Goal: Task Accomplishment & Management: Use online tool/utility

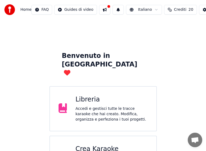
click at [104, 145] on div "Crea Karaoke" at bounding box center [112, 149] width 72 height 9
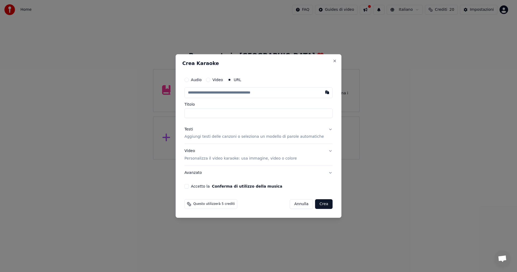
paste input "**********"
type input "**********"
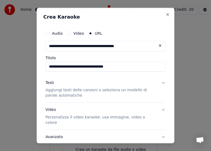
type input "**********"
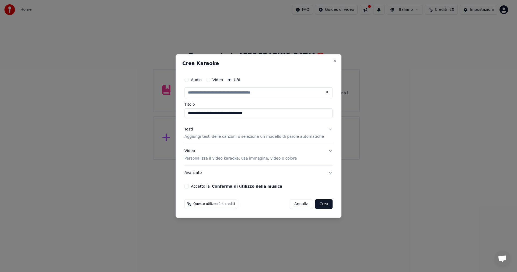
click at [203, 138] on p "Aggiungi testi delle canzoni o seleziona un modello di parole automatiche" at bounding box center [253, 136] width 139 height 5
type input "**********"
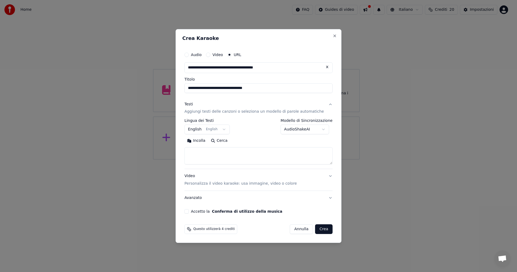
click at [229, 129] on button "English English" at bounding box center [206, 130] width 45 height 10
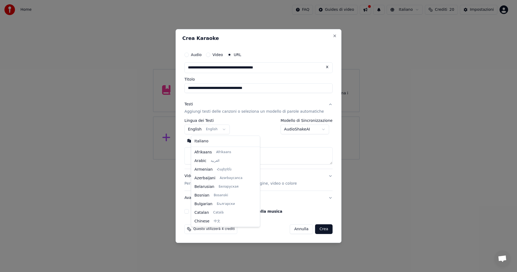
scroll to position [43, 0]
select select "**"
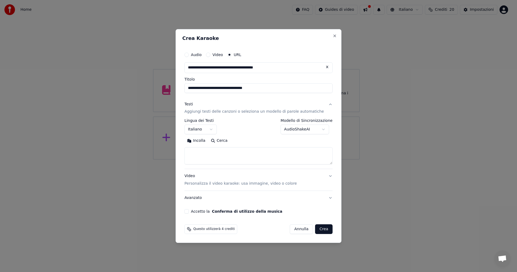
click at [206, 152] on textarea at bounding box center [258, 155] width 148 height 17
paste textarea "**********"
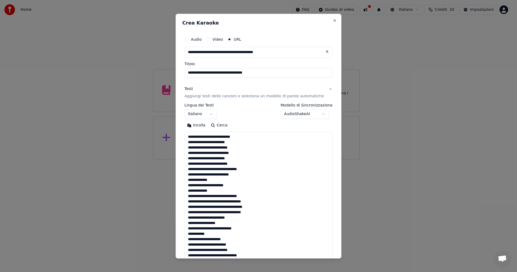
scroll to position [206, 0]
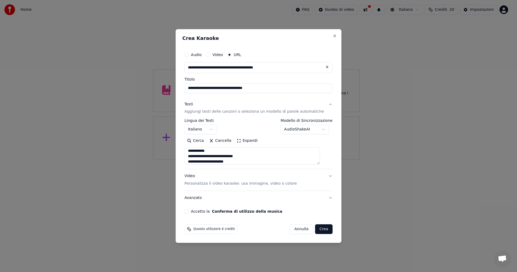
type textarea "**********"
click at [189, 211] on button "Accetto la Conferma di utilizzo della musica" at bounding box center [186, 211] width 4 height 4
click at [321, 228] on button "Crea" at bounding box center [323, 229] width 17 height 10
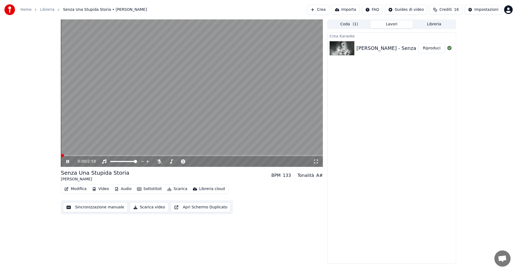
click at [61, 157] on span at bounding box center [62, 155] width 3 height 3
click at [61, 155] on span at bounding box center [62, 155] width 3 height 3
click at [314, 161] on icon at bounding box center [315, 161] width 5 height 4
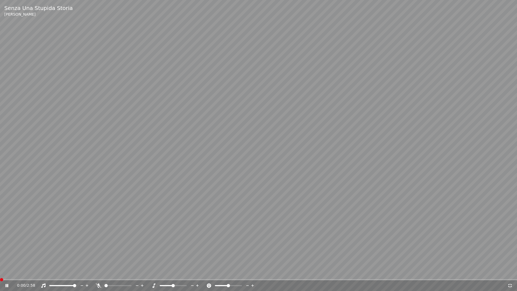
click at [0, 271] on span at bounding box center [1, 279] width 3 height 3
click at [0, 271] on span at bounding box center [0, 279] width 0 height 1
click at [0, 271] on span at bounding box center [1, 279] width 3 height 3
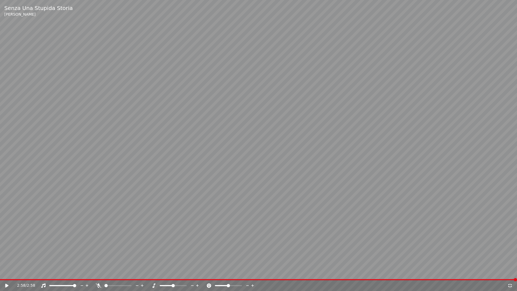
click at [1, 271] on span at bounding box center [258, 279] width 517 height 1
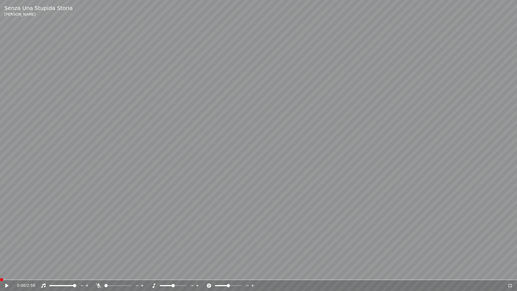
click at [4, 271] on div "0:00 / 2:58" at bounding box center [258, 285] width 512 height 5
click at [7, 271] on icon at bounding box center [6, 285] width 3 height 4
click at [0, 271] on span at bounding box center [1, 279] width 3 height 3
click at [7, 271] on icon at bounding box center [10, 285] width 13 height 4
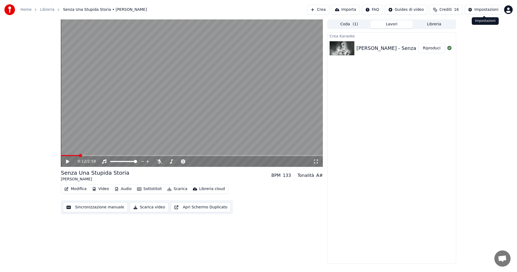
click at [485, 12] on div "Impostazioni" at bounding box center [486, 9] width 24 height 5
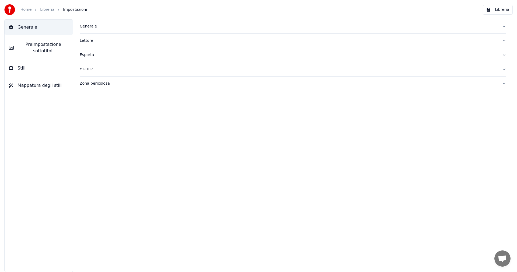
click at [32, 31] on button "Generale" at bounding box center [39, 27] width 68 height 15
click at [50, 47] on span "Preimpostazione sottotitoli" at bounding box center [43, 47] width 51 height 13
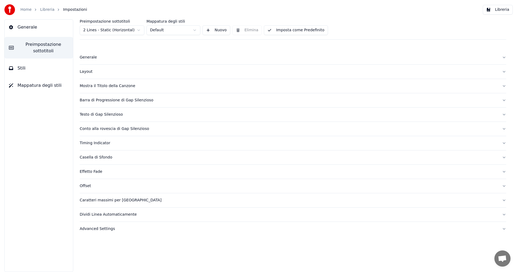
click at [99, 86] on div "Mostra il Titolo della Canzone" at bounding box center [289, 85] width 418 height 5
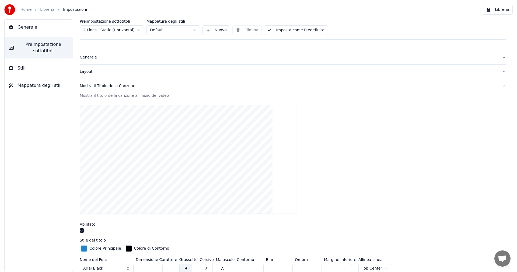
click at [82, 230] on button "button" at bounding box center [82, 230] width 4 height 4
click at [498, 10] on button "Libreria" at bounding box center [498, 10] width 30 height 10
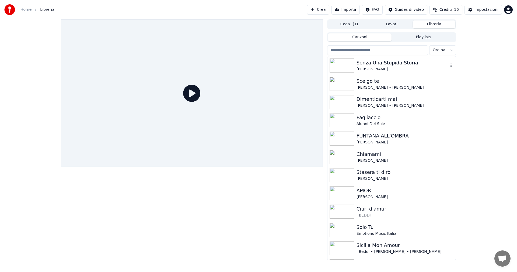
click at [343, 66] on img at bounding box center [341, 65] width 25 height 14
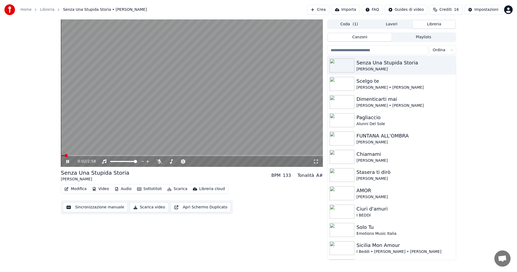
click at [315, 161] on icon at bounding box center [315, 161] width 5 height 4
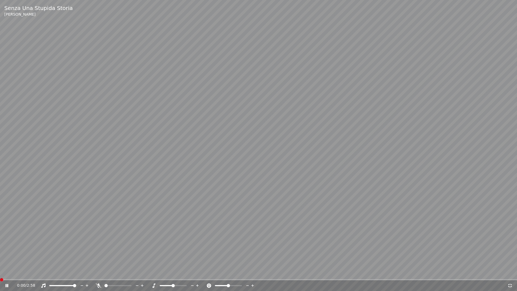
click at [0, 271] on span at bounding box center [1, 279] width 3 height 3
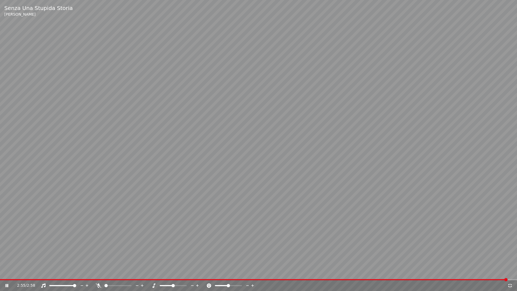
click at [300, 166] on video at bounding box center [258, 145] width 517 height 291
click at [0, 271] on span at bounding box center [254, 279] width 508 height 1
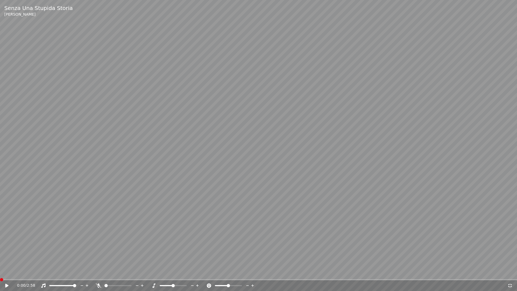
click at [4, 271] on icon at bounding box center [10, 285] width 13 height 4
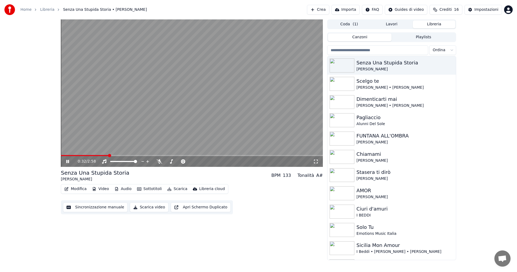
click at [69, 160] on icon at bounding box center [71, 161] width 13 height 4
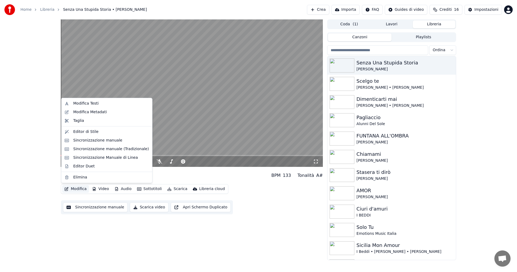
click at [80, 188] on button "Modifica" at bounding box center [75, 189] width 27 height 8
click at [96, 148] on div "Sincronizzazione manuale (Tradizionale)" at bounding box center [111, 148] width 76 height 5
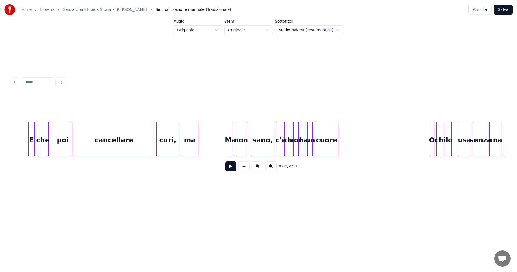
scroll to position [0, 971]
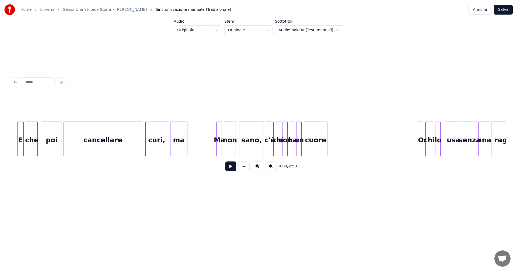
click at [253, 143] on div "sano," at bounding box center [251, 140] width 24 height 37
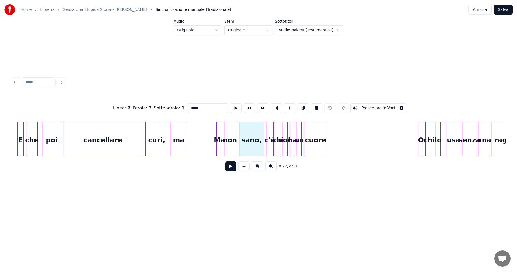
click at [193, 105] on input "*****" at bounding box center [208, 108] width 40 height 10
type input "******"
click at [503, 8] on button "Salva" at bounding box center [503, 10] width 19 height 10
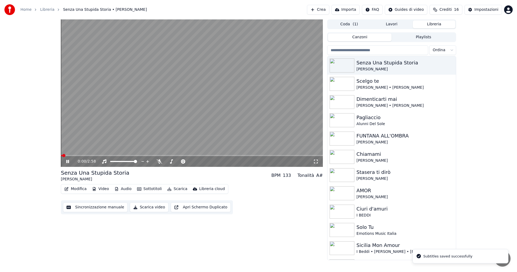
click at [315, 161] on icon at bounding box center [315, 161] width 5 height 4
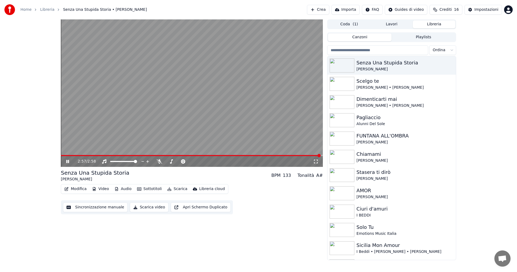
click at [69, 159] on icon at bounding box center [71, 161] width 13 height 4
click at [74, 188] on button "Modifica" at bounding box center [75, 189] width 27 height 8
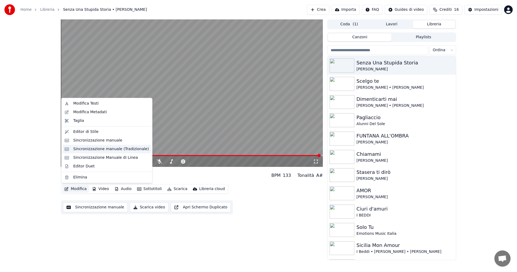
click at [96, 148] on div "Sincronizzazione manuale (Tradizionale)" at bounding box center [111, 148] width 76 height 5
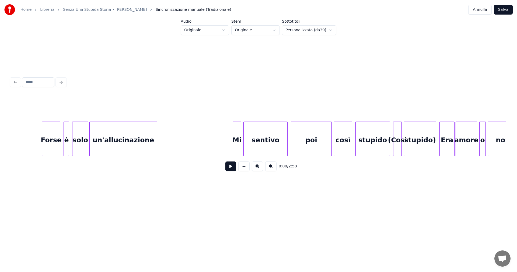
scroll to position [0, 5216]
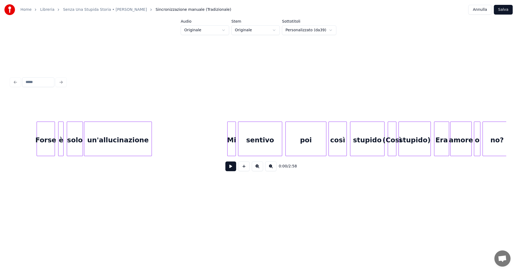
click at [393, 142] on div "(Così" at bounding box center [392, 140] width 8 height 37
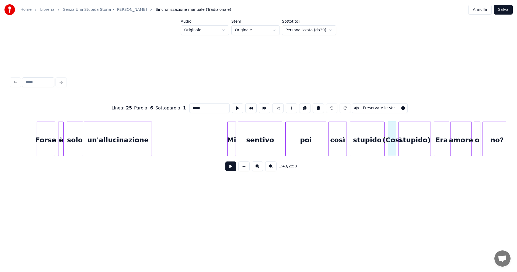
click at [205, 104] on input "*****" at bounding box center [209, 108] width 40 height 10
click at [423, 149] on div "stupido)" at bounding box center [415, 140] width 32 height 37
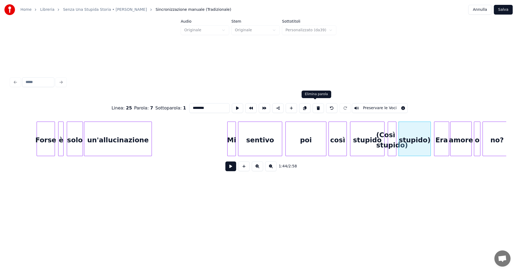
click at [315, 105] on button at bounding box center [317, 108] width 11 height 10
click at [430, 139] on div at bounding box center [430, 139] width 2 height 34
click at [386, 140] on div at bounding box center [387, 139] width 2 height 34
click at [404, 144] on div "(Così stupido)" at bounding box center [408, 140] width 45 height 37
click at [367, 105] on button "Preservare le Voci" at bounding box center [380, 108] width 56 height 10
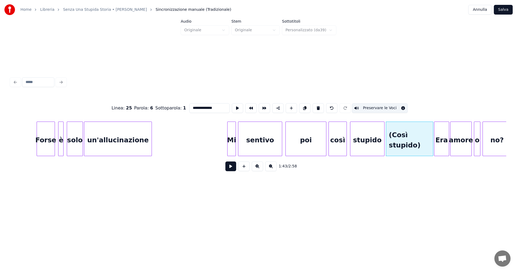
click at [432, 141] on div at bounding box center [432, 139] width 2 height 34
click at [358, 143] on div "stupido" at bounding box center [367, 140] width 34 height 37
type input "*******"
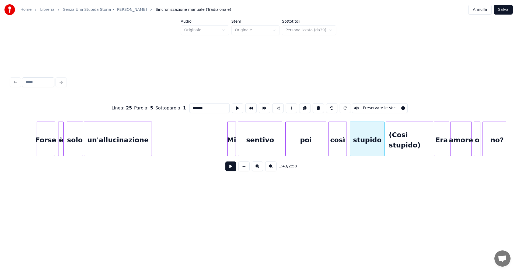
click at [230, 168] on button at bounding box center [230, 166] width 11 height 10
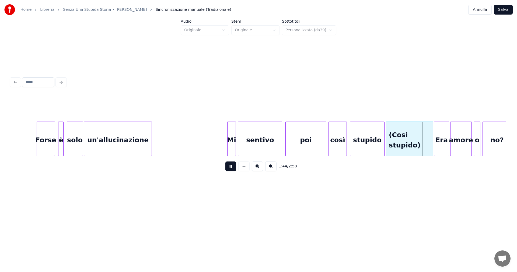
click at [230, 168] on button at bounding box center [230, 166] width 11 height 10
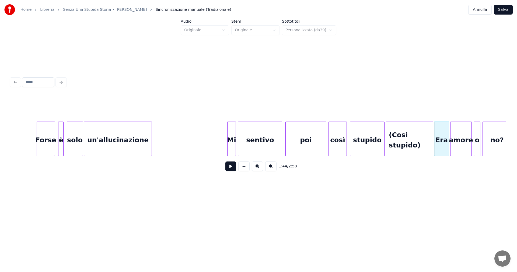
click at [309, 133] on div "poi" at bounding box center [306, 140] width 40 height 37
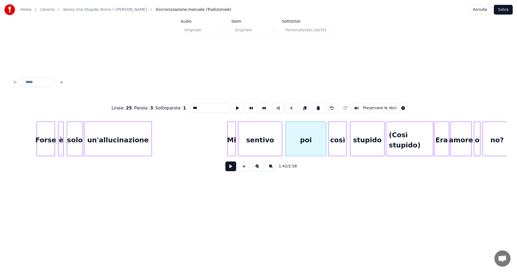
click at [232, 165] on button at bounding box center [230, 166] width 11 height 10
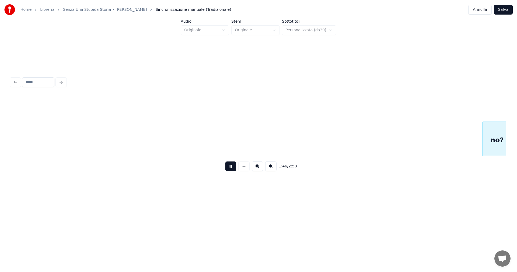
scroll to position [0, 5712]
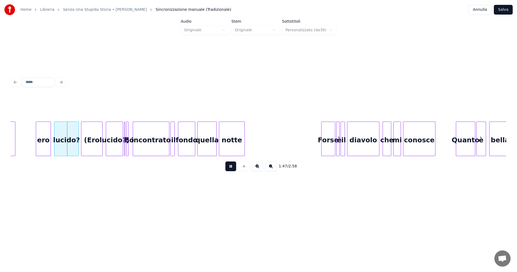
click at [233, 165] on button at bounding box center [230, 166] width 11 height 10
click at [91, 128] on div "(Ero" at bounding box center [91, 140] width 21 height 37
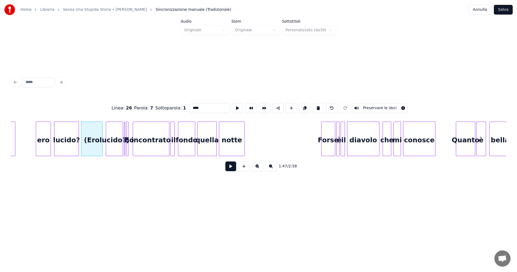
click at [202, 105] on input "****" at bounding box center [209, 108] width 40 height 10
click at [231, 132] on div "notte" at bounding box center [231, 140] width 25 height 37
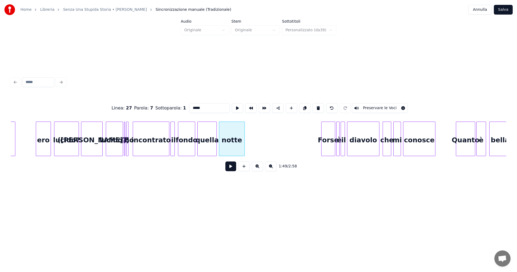
click at [116, 137] on div "lucido?)" at bounding box center [114, 140] width 17 height 37
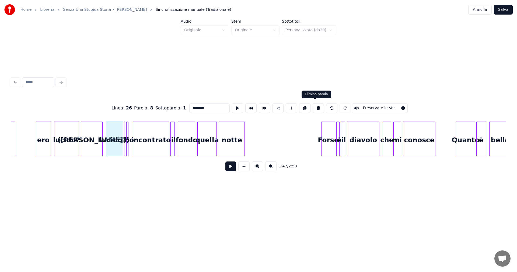
click at [315, 107] on button at bounding box center [317, 108] width 11 height 10
type input "**********"
click at [122, 138] on div at bounding box center [122, 139] width 2 height 34
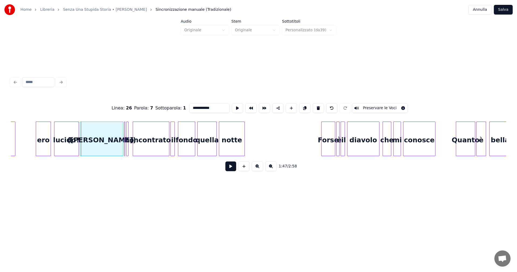
click at [81, 140] on div at bounding box center [81, 139] width 2 height 34
click at [112, 143] on div "([PERSON_NAME])" at bounding box center [101, 140] width 43 height 37
click at [366, 104] on button "Preservare le Voci" at bounding box center [380, 108] width 56 height 10
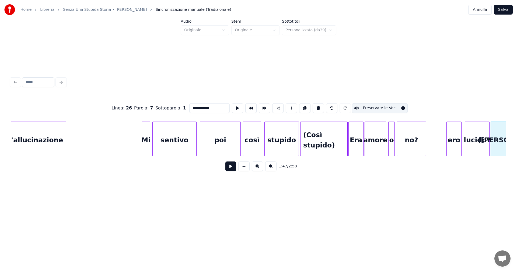
scroll to position [0, 5303]
click at [346, 131] on div at bounding box center [346, 139] width 2 height 34
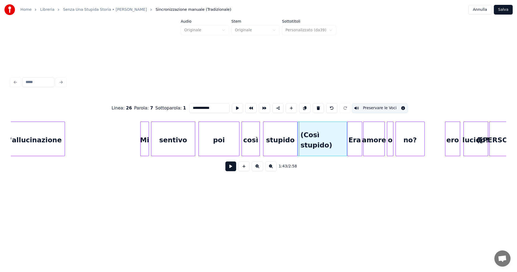
click at [298, 135] on div at bounding box center [299, 139] width 2 height 34
click at [505, 10] on button "Salva" at bounding box center [503, 10] width 19 height 10
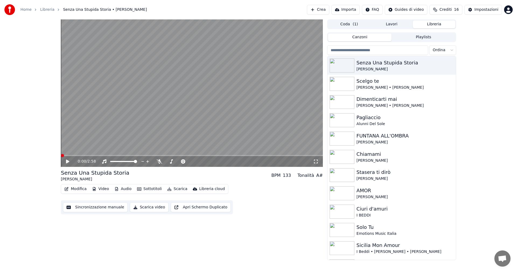
click at [68, 162] on icon at bounding box center [67, 161] width 3 height 4
click at [61, 155] on span at bounding box center [62, 155] width 3 height 3
drag, startPoint x: 315, startPoint y: 161, endPoint x: 312, endPoint y: 168, distance: 8.1
click at [315, 161] on icon at bounding box center [315, 161] width 5 height 4
click at [67, 160] on icon at bounding box center [67, 161] width 3 height 3
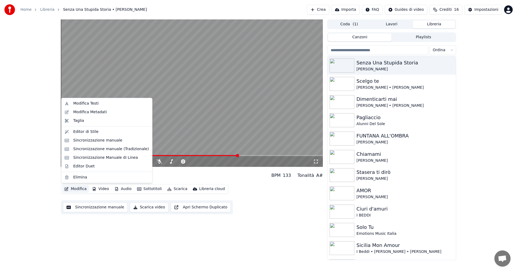
click at [77, 188] on button "Modifica" at bounding box center [75, 189] width 27 height 8
click at [99, 148] on div "Sincronizzazione manuale (Tradizionale)" at bounding box center [111, 148] width 76 height 5
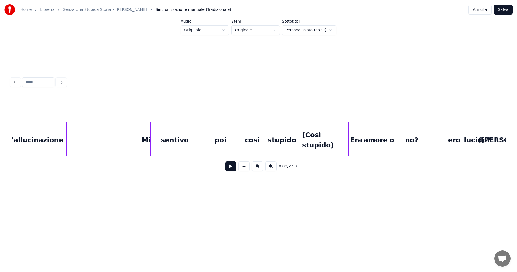
scroll to position [0, 5318]
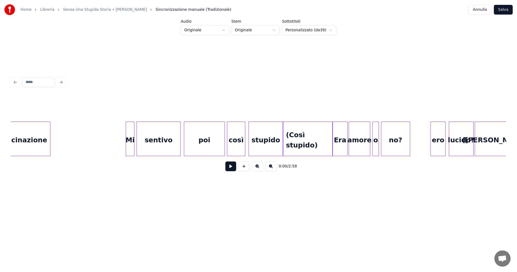
click at [304, 136] on div "(Così stupido)" at bounding box center [307, 140] width 49 height 37
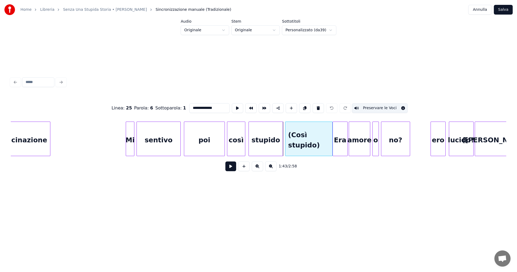
click at [286, 138] on div at bounding box center [286, 139] width 2 height 34
click at [329, 136] on div at bounding box center [329, 139] width 2 height 34
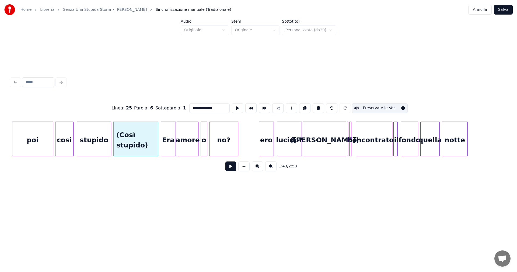
scroll to position [0, 5490]
click at [304, 132] on div at bounding box center [305, 139] width 2 height 34
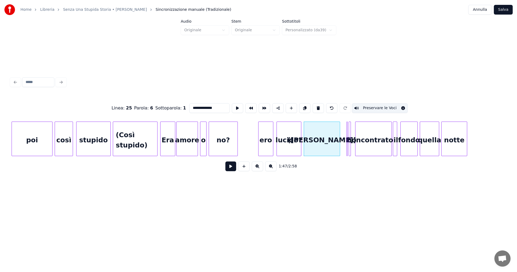
click at [338, 134] on div at bounding box center [339, 139] width 2 height 34
click at [126, 140] on div "(Così stupido)" at bounding box center [135, 140] width 44 height 37
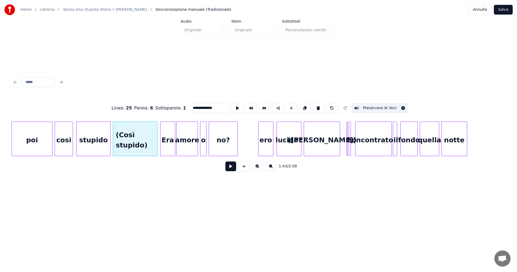
click at [228, 166] on button at bounding box center [230, 166] width 11 height 10
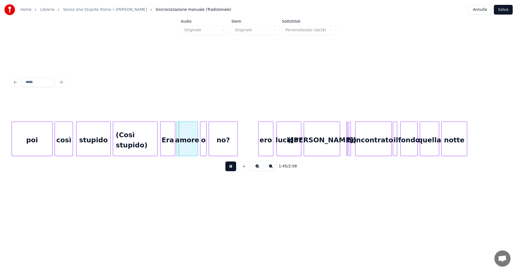
click at [51, 139] on div at bounding box center [52, 139] width 2 height 34
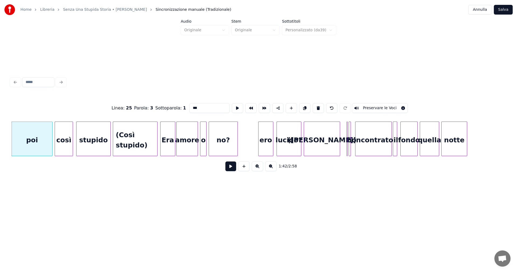
click at [230, 169] on button at bounding box center [230, 166] width 11 height 10
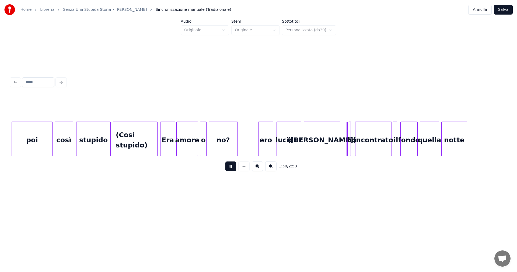
click at [231, 168] on button at bounding box center [230, 166] width 11 height 10
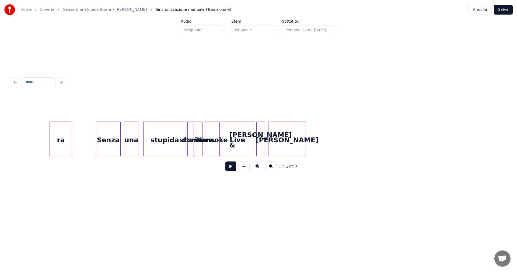
scroll to position [0, 9137]
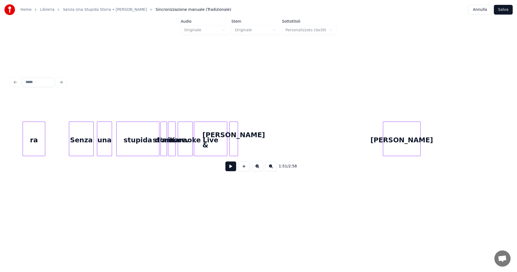
click at [405, 154] on div "ra Senza una stupida storia d'amore. Karaoke Live [PERSON_NAME] & [PERSON_NAME]" at bounding box center [258, 138] width 495 height 34
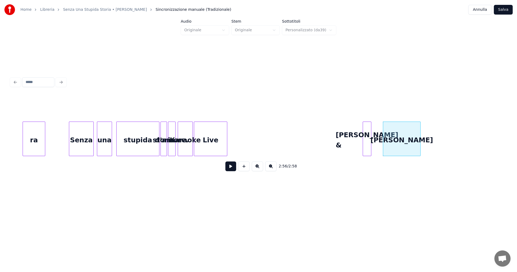
click at [366, 129] on div "[PERSON_NAME] &" at bounding box center [367, 140] width 8 height 37
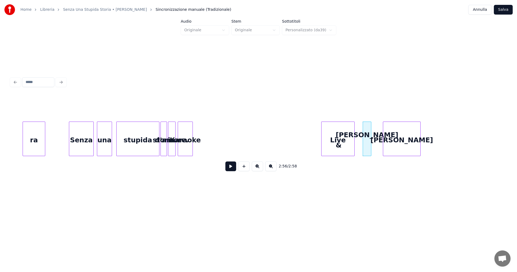
click at [340, 132] on div "Live" at bounding box center [337, 140] width 33 height 37
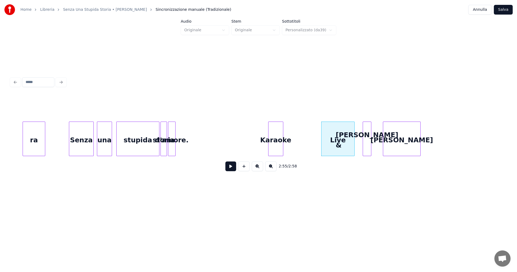
click at [277, 132] on div "Karaoke" at bounding box center [275, 140] width 15 height 37
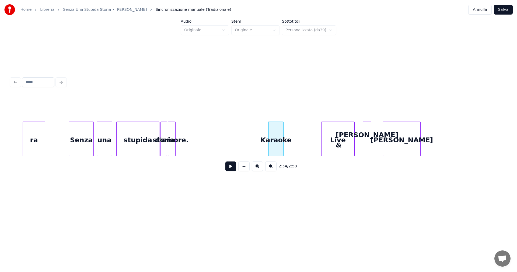
click at [347, 141] on div "Live" at bounding box center [337, 140] width 33 height 37
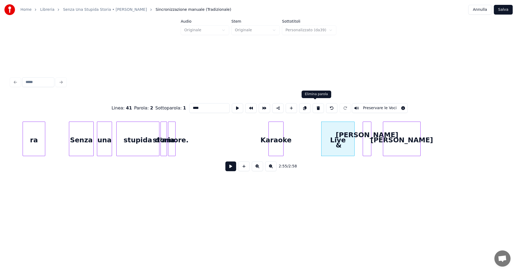
drag, startPoint x: 315, startPoint y: 105, endPoint x: 369, endPoint y: 136, distance: 62.3
click at [315, 105] on button at bounding box center [317, 108] width 11 height 10
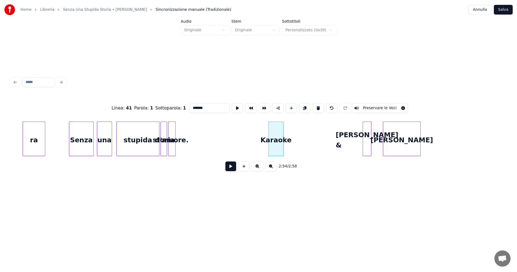
click at [370, 137] on div at bounding box center [370, 139] width 2 height 34
click at [316, 106] on button at bounding box center [317, 108] width 11 height 10
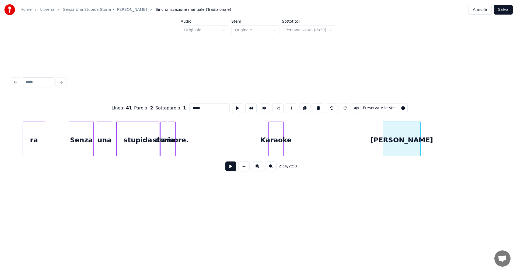
click at [396, 140] on div "[PERSON_NAME]" at bounding box center [401, 140] width 37 height 37
drag, startPoint x: 315, startPoint y: 104, endPoint x: 314, endPoint y: 116, distance: 11.3
click at [315, 105] on button at bounding box center [317, 108] width 11 height 10
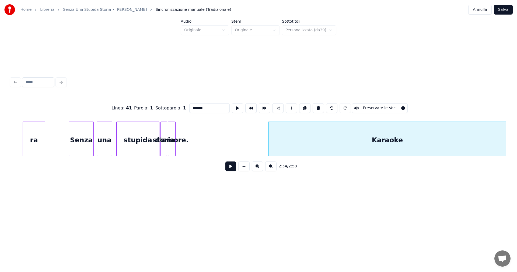
click at [505, 137] on div at bounding box center [505, 139] width 2 height 34
click at [422, 144] on div "Karaoke" at bounding box center [387, 140] width 237 height 37
click at [209, 106] on input "*******" at bounding box center [209, 108] width 40 height 10
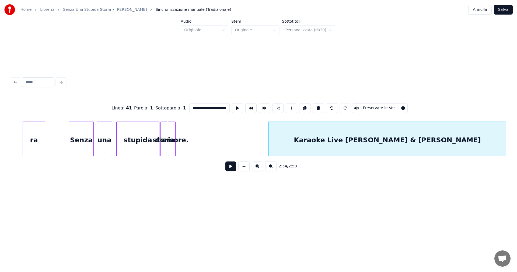
scroll to position [0, 12]
click at [277, 143] on div at bounding box center [278, 139] width 2 height 34
click at [34, 137] on div "ra" at bounding box center [34, 140] width 22 height 37
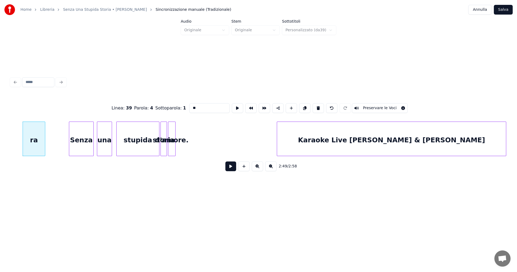
scroll to position [0, 0]
type input "**"
click at [232, 169] on button at bounding box center [230, 166] width 11 height 10
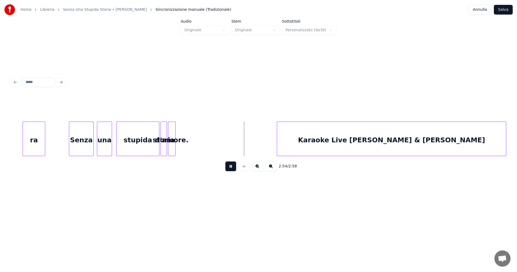
click at [231, 166] on button at bounding box center [230, 166] width 11 height 10
click at [233, 133] on div "d'amore." at bounding box center [232, 140] width 7 height 37
click at [204, 132] on div at bounding box center [204, 139] width 2 height 34
click at [184, 143] on div at bounding box center [183, 139] width 2 height 34
click at [84, 142] on div "Senza" at bounding box center [81, 140] width 24 height 37
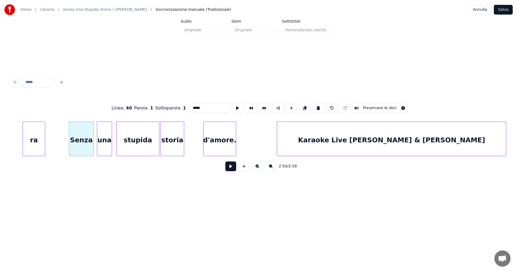
click at [230, 167] on button at bounding box center [230, 166] width 11 height 10
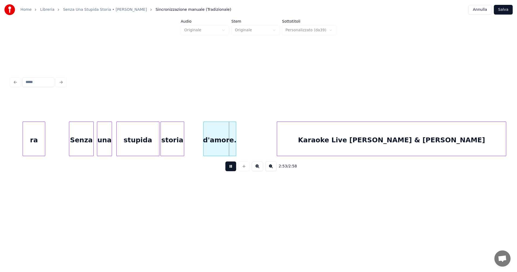
click at [231, 167] on button at bounding box center [230, 166] width 11 height 10
click at [189, 145] on div at bounding box center [190, 139] width 2 height 34
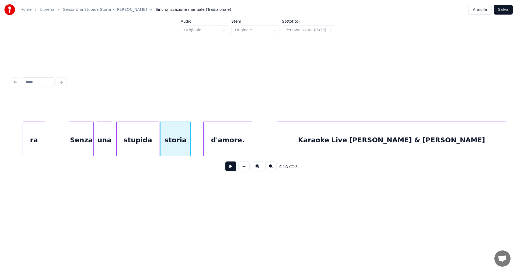
click at [251, 146] on div at bounding box center [251, 139] width 2 height 34
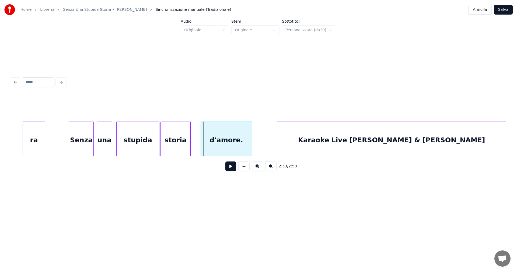
click at [201, 147] on div at bounding box center [202, 139] width 2 height 34
click at [81, 142] on div "Senza" at bounding box center [81, 140] width 24 height 37
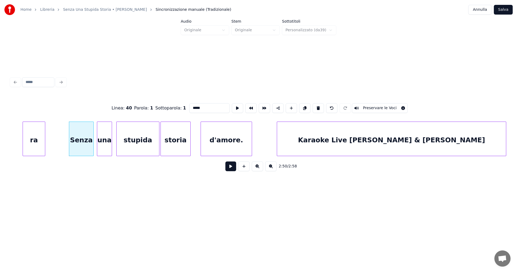
click at [233, 167] on button at bounding box center [230, 166] width 11 height 10
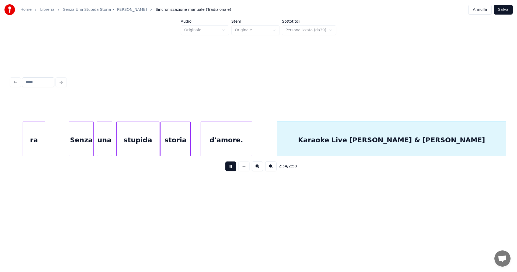
click at [233, 167] on button at bounding box center [230, 166] width 11 height 10
click at [270, 145] on div at bounding box center [270, 139] width 2 height 34
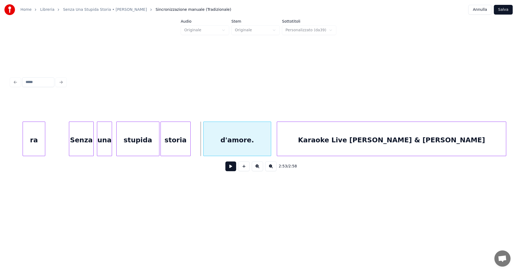
click at [204, 147] on div at bounding box center [204, 139] width 2 height 34
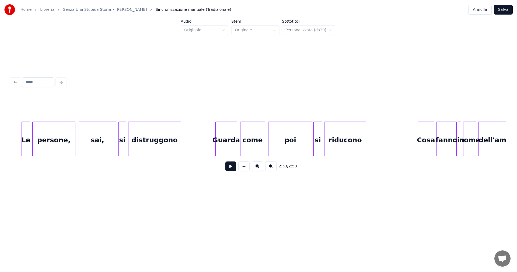
click at [26, 137] on div "Le" at bounding box center [26, 140] width 8 height 37
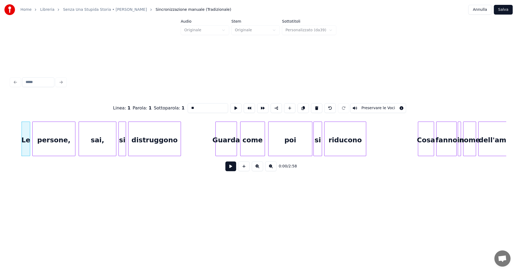
click at [230, 167] on button at bounding box center [230, 166] width 11 height 10
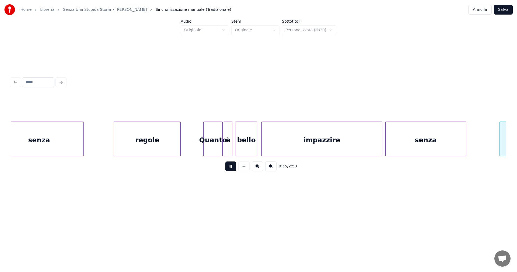
scroll to position [0, 2973]
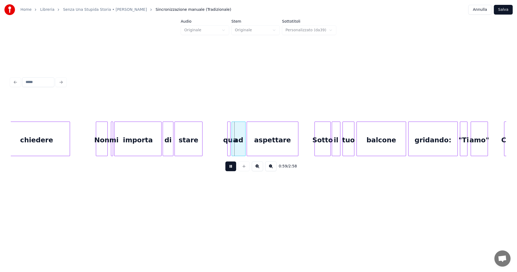
click at [231, 166] on button at bounding box center [230, 166] width 11 height 10
click at [114, 142] on div at bounding box center [114, 139] width 2 height 34
click at [109, 142] on div at bounding box center [110, 139] width 2 height 34
click at [104, 144] on div "Non" at bounding box center [101, 140] width 11 height 37
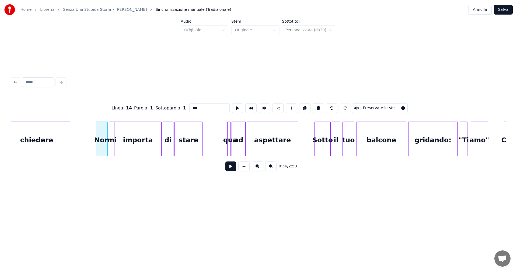
click at [231, 166] on button at bounding box center [230, 166] width 11 height 10
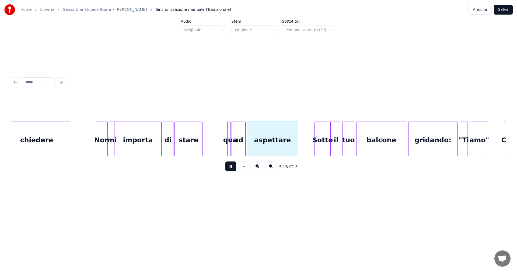
click at [231, 166] on button at bounding box center [230, 166] width 11 height 10
click at [227, 147] on div "qua" at bounding box center [228, 138] width 3 height 34
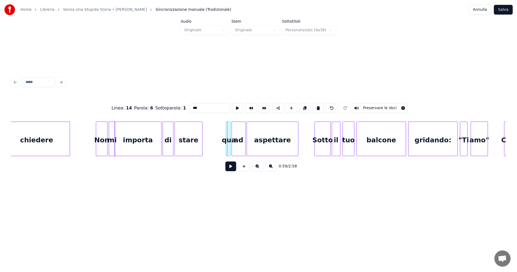
click at [226, 130] on div at bounding box center [227, 139] width 2 height 34
click at [197, 146] on div "stare" at bounding box center [188, 140] width 27 height 37
type input "*****"
click at [231, 167] on button at bounding box center [230, 166] width 11 height 10
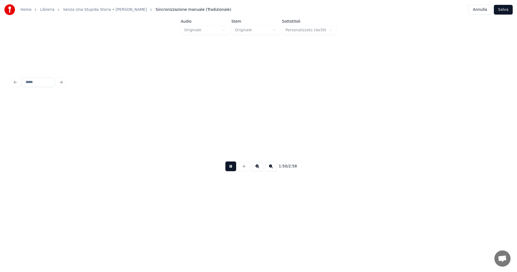
scroll to position [0, 5947]
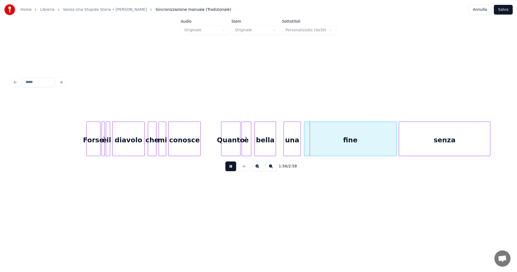
click at [231, 168] on button at bounding box center [230, 166] width 11 height 10
click at [506, 10] on button "Salva" at bounding box center [503, 10] width 19 height 10
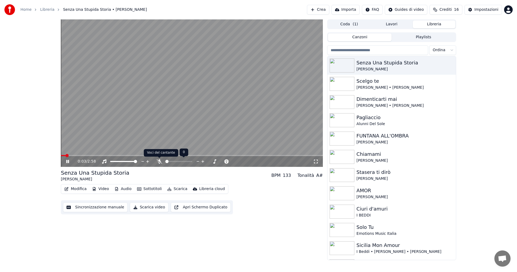
click at [159, 161] on icon at bounding box center [159, 161] width 5 height 4
click at [67, 161] on icon at bounding box center [67, 161] width 3 height 3
click at [201, 155] on span at bounding box center [201, 155] width 3 height 3
click at [159, 161] on icon at bounding box center [159, 161] width 3 height 4
click at [68, 160] on icon at bounding box center [71, 161] width 13 height 4
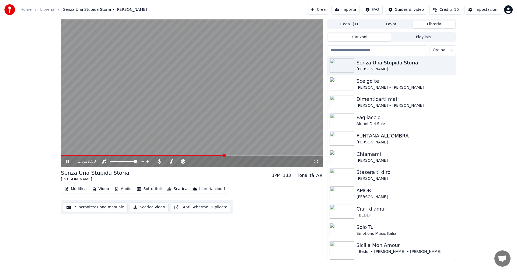
click at [68, 160] on icon at bounding box center [71, 161] width 13 height 4
click at [77, 187] on button "Modifica" at bounding box center [75, 189] width 27 height 8
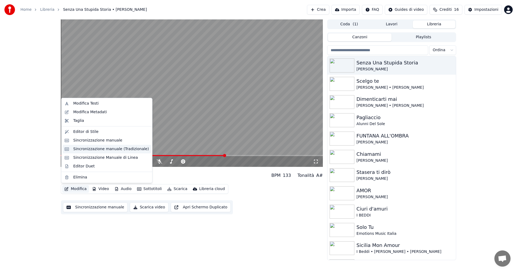
click at [106, 149] on div "Sincronizzazione manuale (Tradizionale)" at bounding box center [111, 148] width 76 height 5
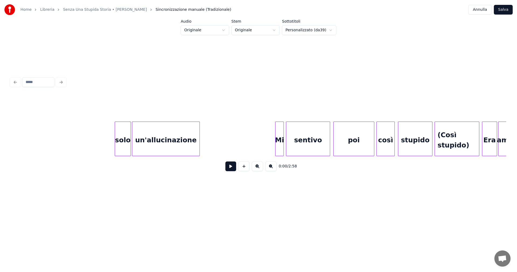
scroll to position [0, 5291]
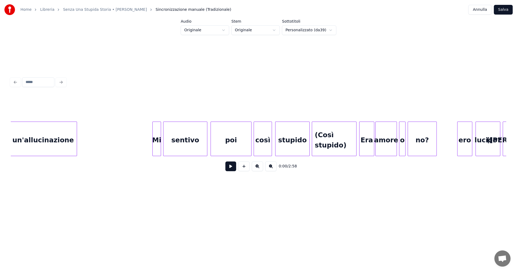
click at [344, 146] on div "(Così stupido)" at bounding box center [334, 140] width 44 height 37
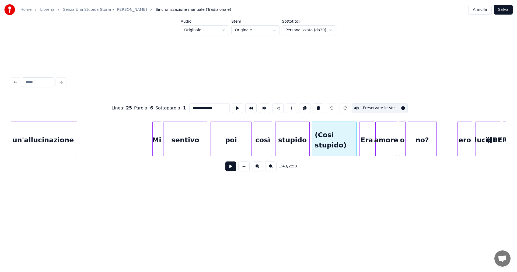
click at [375, 105] on button "Preservare le Voci" at bounding box center [380, 108] width 56 height 10
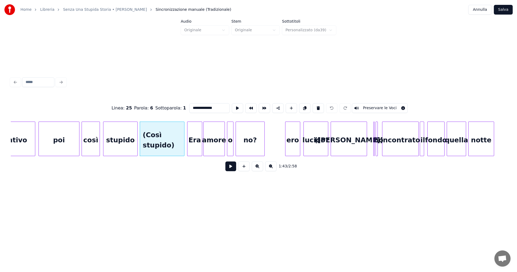
scroll to position [0, 5463]
click at [354, 128] on div "([PERSON_NAME])" at bounding box center [348, 140] width 36 height 37
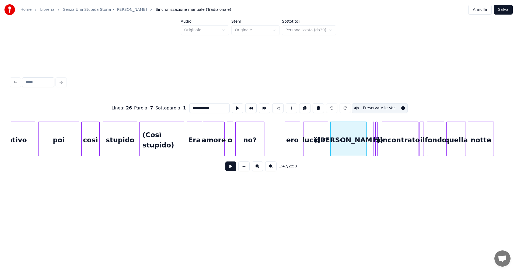
click at [367, 106] on button "Preservare le Voci" at bounding box center [380, 108] width 56 height 10
click at [177, 144] on div "(Così stupido)" at bounding box center [162, 140] width 44 height 37
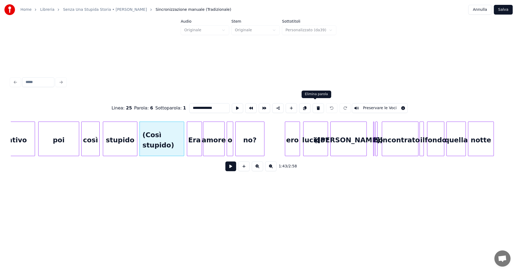
click at [315, 104] on button at bounding box center [317, 108] width 11 height 10
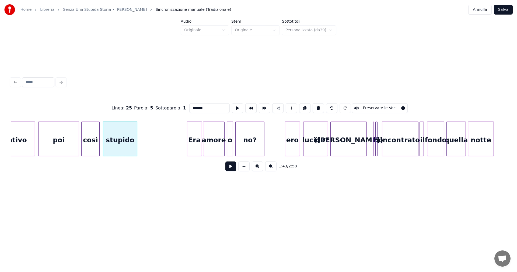
click at [350, 142] on div "([PERSON_NAME])" at bounding box center [348, 140] width 36 height 37
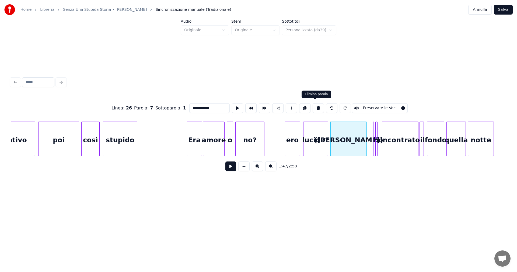
click at [315, 104] on button at bounding box center [317, 108] width 11 height 10
type input "*******"
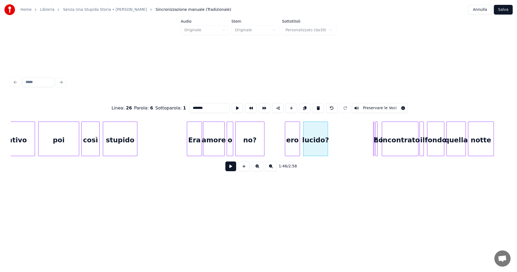
click at [505, 9] on button "Salva" at bounding box center [503, 10] width 19 height 10
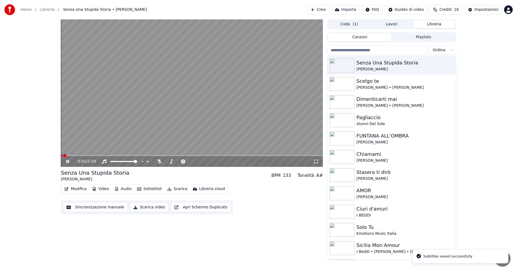
click at [165, 156] on span at bounding box center [192, 155] width 262 height 1
click at [68, 162] on icon at bounding box center [71, 161] width 13 height 4
click at [80, 188] on button "Modifica" at bounding box center [75, 189] width 27 height 8
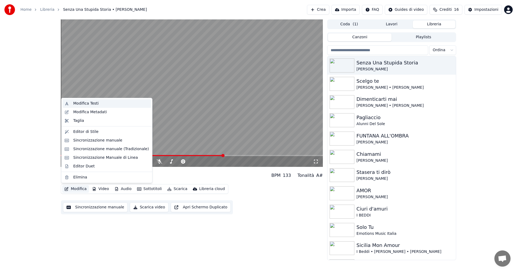
click at [93, 103] on div "Modifica Testi" at bounding box center [85, 103] width 25 height 5
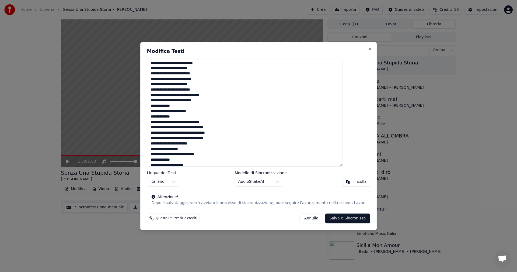
click at [185, 95] on textarea at bounding box center [244, 112] width 195 height 109
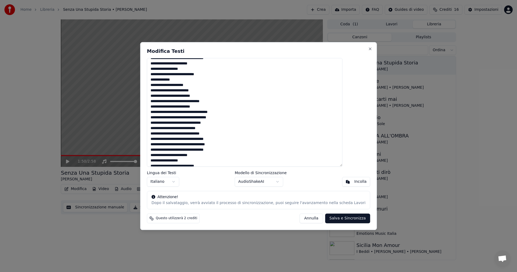
scroll to position [117, 0]
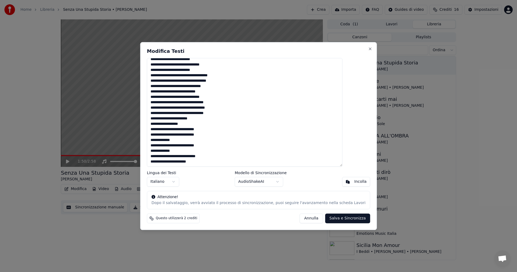
type textarea "**********"
click at [330, 219] on button "Salva e Sincronizza" at bounding box center [347, 218] width 45 height 10
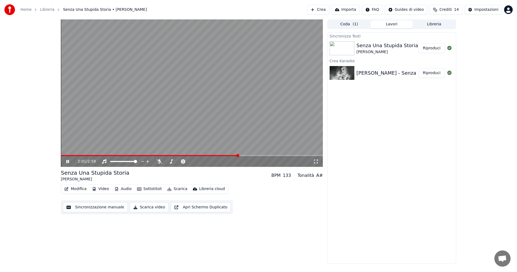
click at [185, 154] on video at bounding box center [192, 92] width 262 height 147
click at [186, 155] on span at bounding box center [150, 155] width 178 height 1
click at [66, 160] on icon at bounding box center [71, 161] width 13 height 4
click at [68, 161] on icon at bounding box center [71, 161] width 13 height 4
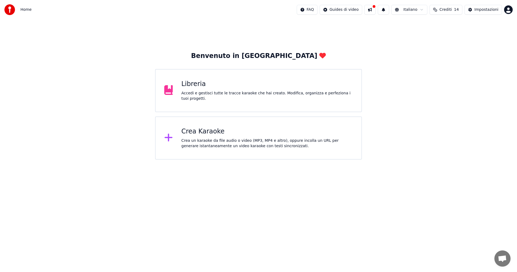
click at [188, 88] on div "Libreria" at bounding box center [266, 84] width 171 height 9
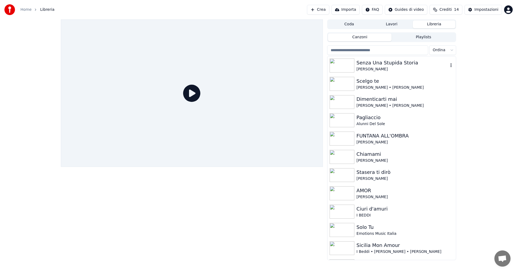
click at [343, 63] on img at bounding box center [341, 65] width 25 height 14
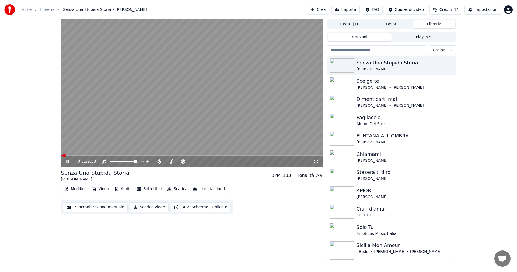
click at [68, 160] on icon at bounding box center [71, 161] width 13 height 4
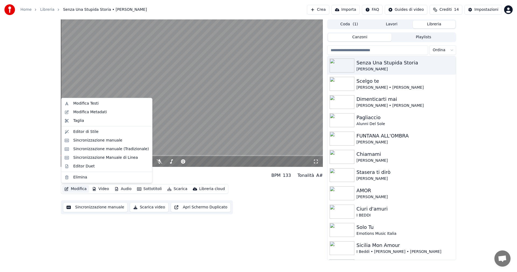
click at [77, 188] on button "Modifica" at bounding box center [75, 189] width 27 height 8
click at [88, 105] on div "Modifica Testi" at bounding box center [85, 103] width 25 height 5
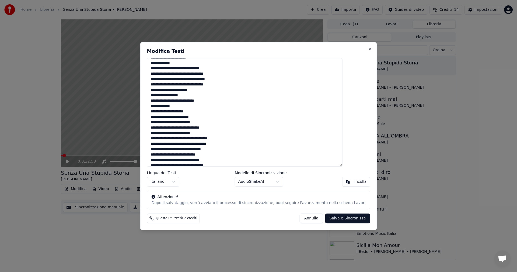
scroll to position [54, 0]
click at [234, 137] on textarea at bounding box center [244, 112] width 195 height 109
click at [233, 143] on textarea at bounding box center [244, 112] width 195 height 109
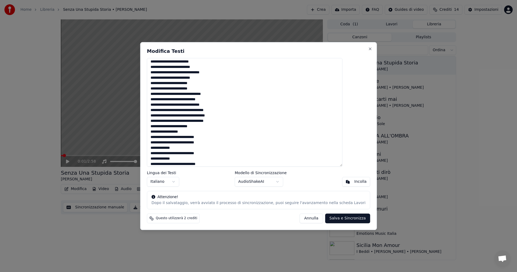
scroll to position [117, 0]
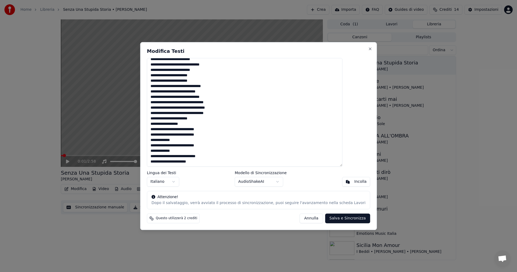
type textarea "**********"
click at [339, 218] on button "Salva e Sincronizza" at bounding box center [347, 218] width 45 height 10
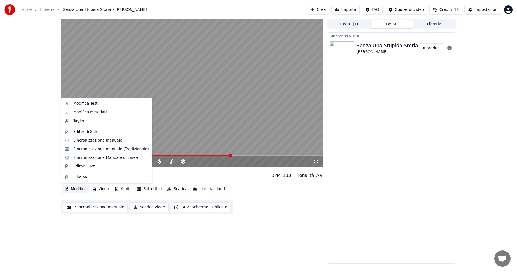
click at [76, 190] on button "Modifica" at bounding box center [75, 189] width 27 height 8
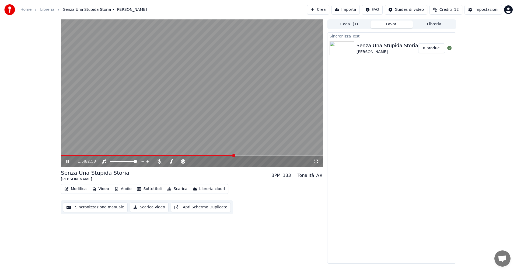
click at [69, 159] on icon at bounding box center [71, 161] width 13 height 4
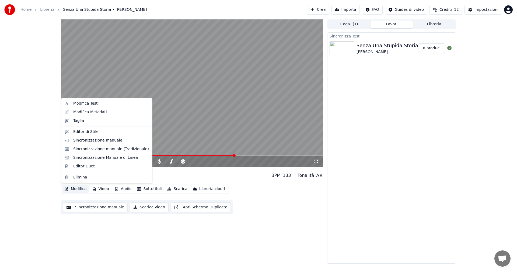
click at [76, 187] on button "Modifica" at bounding box center [75, 189] width 27 height 8
click at [102, 147] on div "Sincronizzazione manuale (Tradizionale)" at bounding box center [111, 148] width 76 height 5
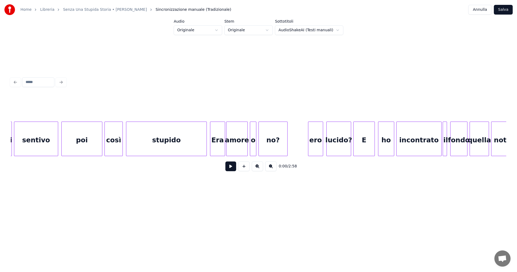
scroll to position [0, 5441]
click at [477, 9] on button "Annulla" at bounding box center [479, 10] width 23 height 10
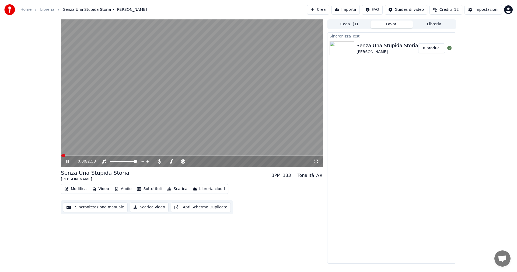
click at [68, 161] on icon at bounding box center [71, 161] width 13 height 4
click at [80, 188] on button "Modifica" at bounding box center [75, 189] width 27 height 8
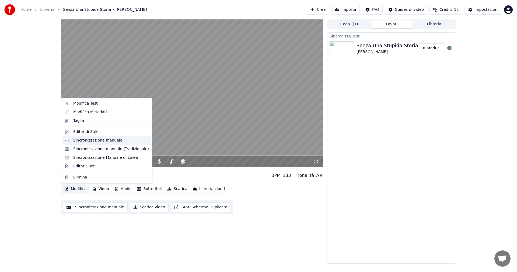
click at [93, 140] on div "Sincronizzazione manuale" at bounding box center [97, 140] width 49 height 5
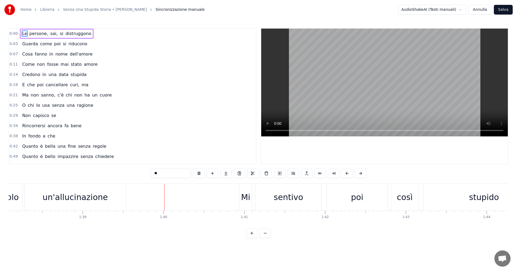
scroll to position [0, 7998]
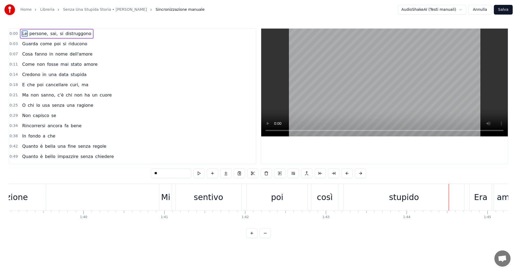
drag, startPoint x: 427, startPoint y: 195, endPoint x: 392, endPoint y: 205, distance: 35.9
click at [392, 205] on div "stupido" at bounding box center [403, 197] width 121 height 27
type input "*******"
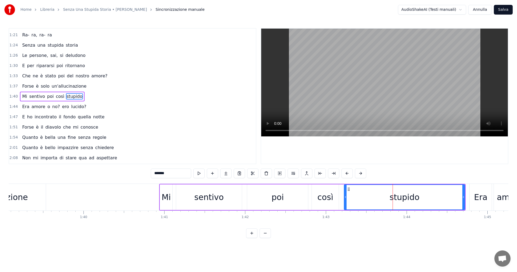
scroll to position [183, 0]
click at [381, 198] on div "stupido" at bounding box center [404, 197] width 120 height 24
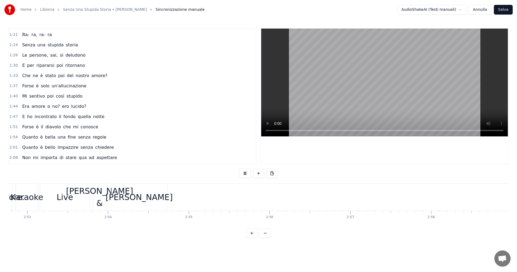
scroll to position [0, 13948]
click at [480, 9] on button "Annulla" at bounding box center [479, 10] width 23 height 10
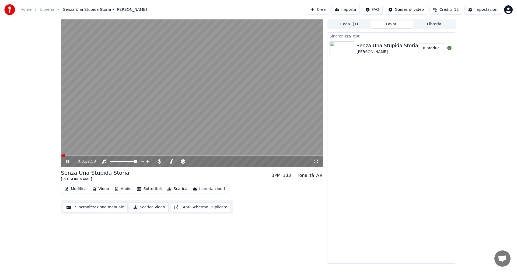
click at [68, 159] on icon at bounding box center [71, 161] width 13 height 4
click at [78, 190] on button "Modifica" at bounding box center [75, 189] width 27 height 8
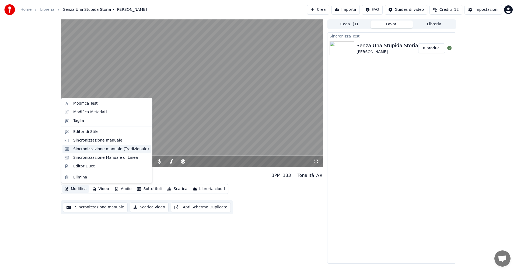
click at [106, 148] on div "Sincronizzazione manuale (Tradizionale)" at bounding box center [111, 148] width 76 height 5
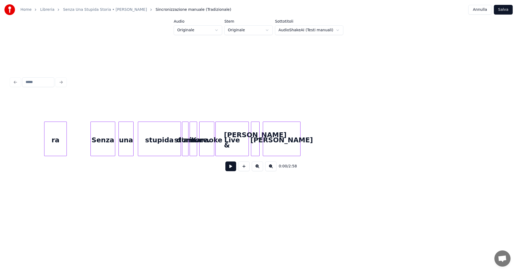
scroll to position [0, 9137]
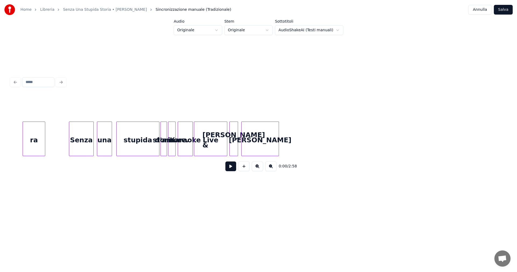
click at [262, 143] on div "[PERSON_NAME]" at bounding box center [259, 140] width 37 height 37
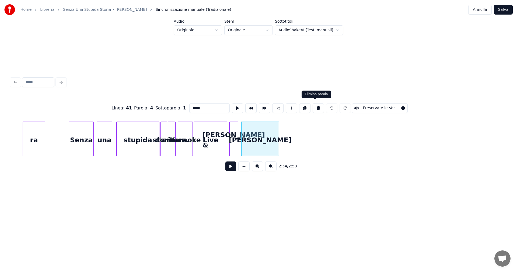
click at [315, 104] on button at bounding box center [317, 108] width 11 height 10
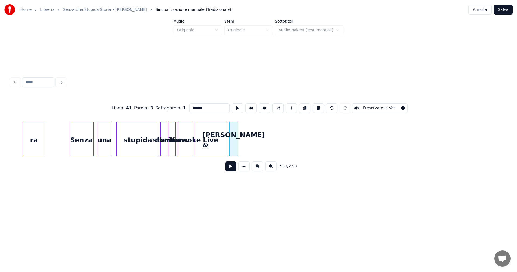
click at [235, 133] on div "[PERSON_NAME] &" at bounding box center [234, 140] width 8 height 37
click at [316, 104] on button at bounding box center [317, 108] width 11 height 10
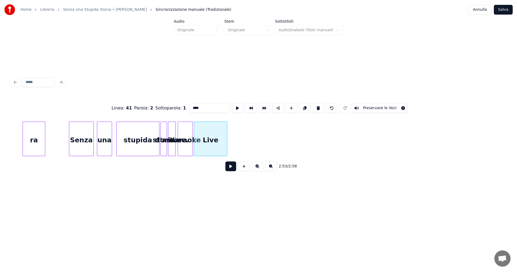
click at [217, 135] on div "Live" at bounding box center [210, 140] width 33 height 37
click at [314, 105] on button at bounding box center [317, 108] width 11 height 10
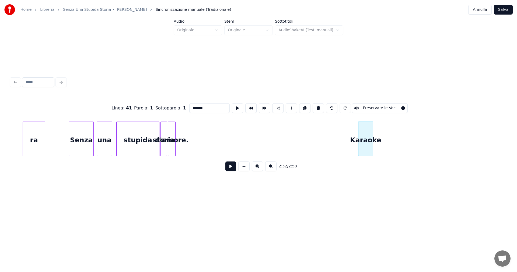
click at [368, 135] on div "Karaoke" at bounding box center [365, 140] width 15 height 37
click at [212, 104] on input "*******" at bounding box center [209, 108] width 40 height 10
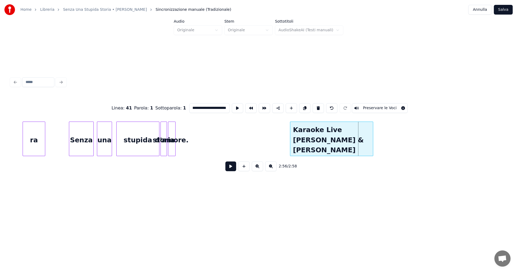
click at [291, 136] on div at bounding box center [291, 139] width 2 height 34
click at [371, 135] on div "Karaoke Live [PERSON_NAME] & [PERSON_NAME]" at bounding box center [331, 140] width 83 height 37
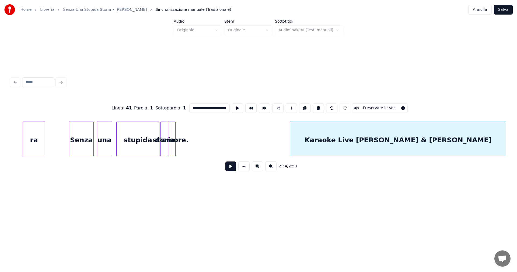
click at [512, 138] on div "**********" at bounding box center [258, 103] width 517 height 206
click at [213, 136] on div "d'amore." at bounding box center [210, 140] width 7 height 37
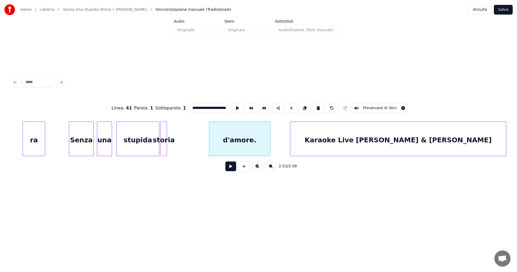
click at [269, 136] on div at bounding box center [269, 139] width 2 height 34
click at [34, 134] on div "ra" at bounding box center [34, 140] width 22 height 37
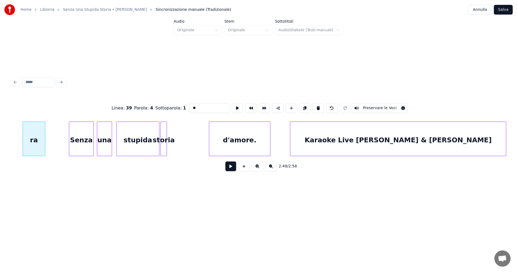
type input "**"
click at [231, 168] on button at bounding box center [230, 166] width 11 height 10
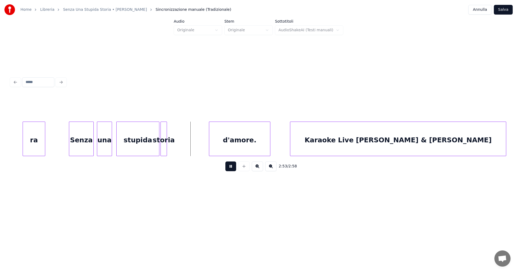
click at [232, 168] on button at bounding box center [230, 166] width 11 height 10
click at [185, 148] on div at bounding box center [186, 139] width 2 height 34
click at [193, 144] on div "storia" at bounding box center [191, 140] width 26 height 37
click at [88, 136] on div "Senza" at bounding box center [81, 140] width 24 height 37
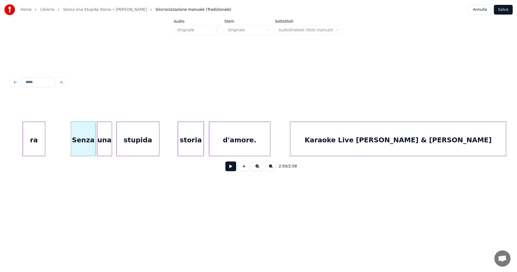
click at [230, 169] on button at bounding box center [230, 166] width 11 height 10
click at [232, 169] on button at bounding box center [230, 166] width 11 height 10
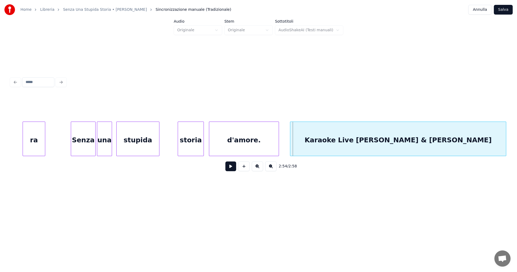
click at [277, 144] on div at bounding box center [278, 139] width 2 height 34
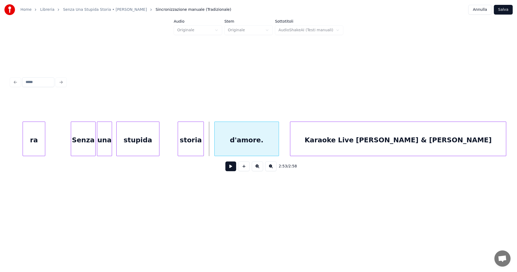
click at [214, 142] on div at bounding box center [215, 139] width 2 height 34
click at [81, 134] on div "Senza" at bounding box center [83, 140] width 24 height 37
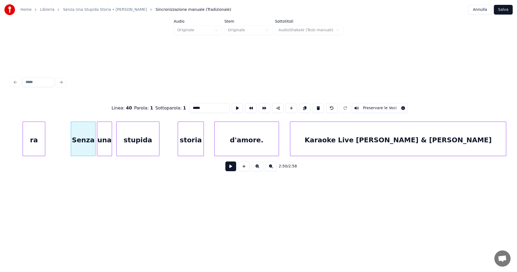
click at [231, 167] on button at bounding box center [230, 166] width 11 height 10
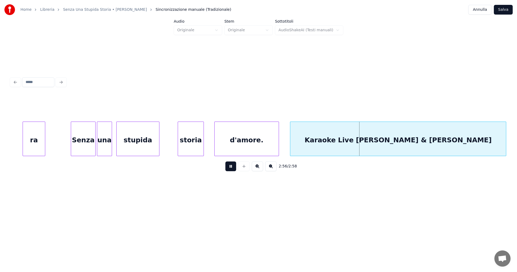
click at [502, 9] on button "Salva" at bounding box center [503, 10] width 19 height 10
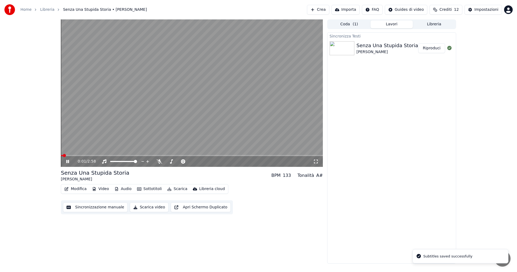
click at [282, 155] on span at bounding box center [192, 155] width 262 height 1
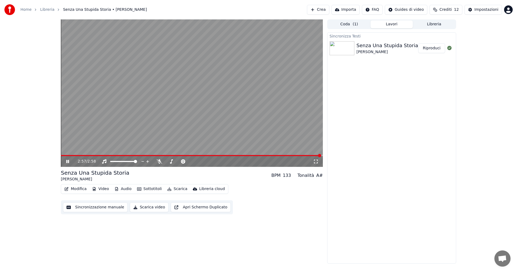
click at [68, 160] on icon at bounding box center [71, 161] width 13 height 4
click at [73, 190] on button "Modifica" at bounding box center [75, 189] width 27 height 8
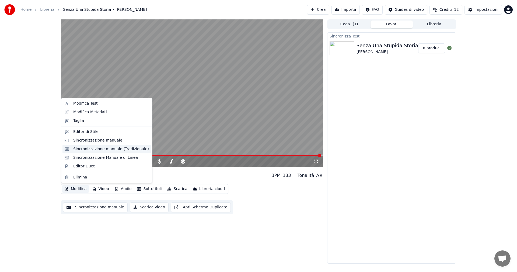
click at [92, 149] on div "Sincronizzazione manuale (Tradizionale)" at bounding box center [111, 148] width 76 height 5
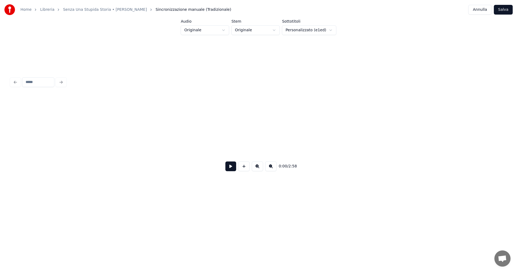
scroll to position [0, 9137]
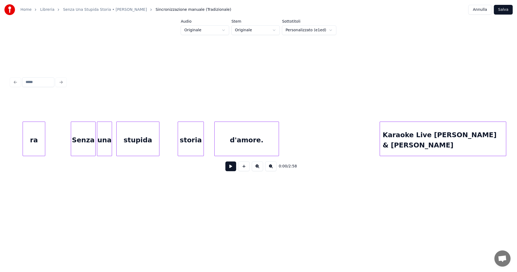
click at [381, 138] on div at bounding box center [381, 139] width 2 height 34
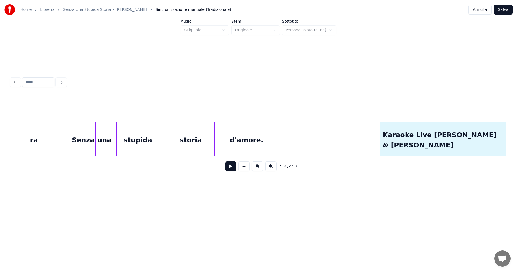
click at [505, 11] on button "Salva" at bounding box center [503, 10] width 19 height 10
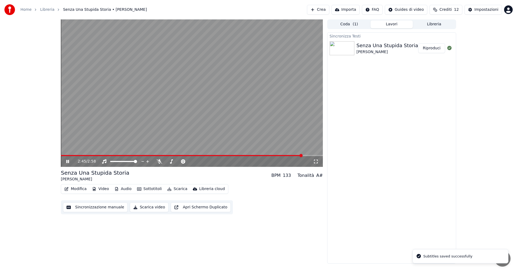
click at [302, 155] on span at bounding box center [192, 155] width 262 height 1
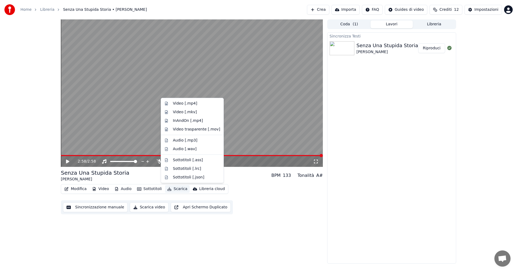
click at [171, 188] on button "Scarica" at bounding box center [177, 189] width 24 height 8
click at [190, 103] on div "Video [.mp4]" at bounding box center [185, 103] width 24 height 5
